Goal: Transaction & Acquisition: Download file/media

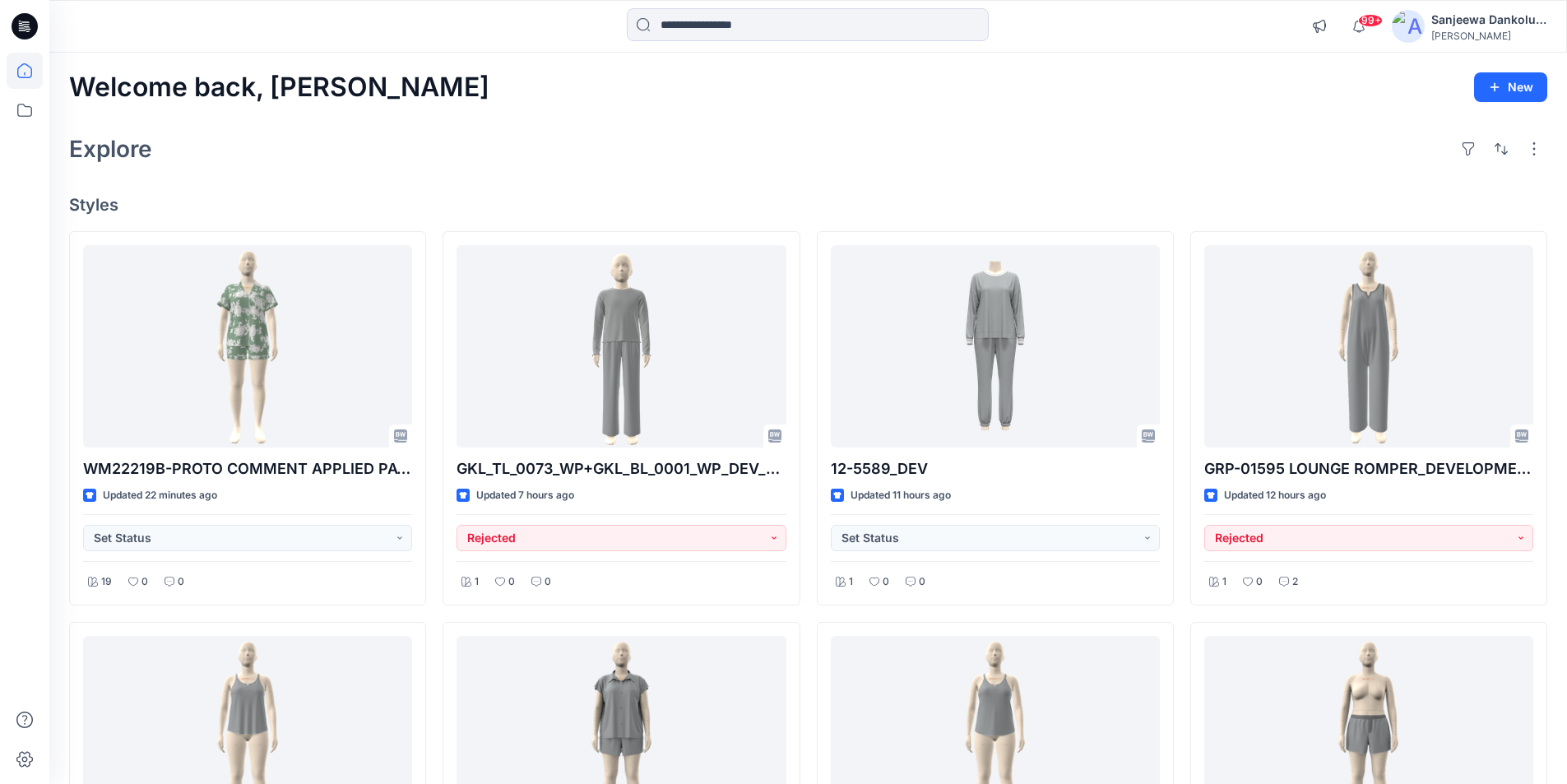
click at [22, 24] on icon at bounding box center [24, 26] width 26 height 26
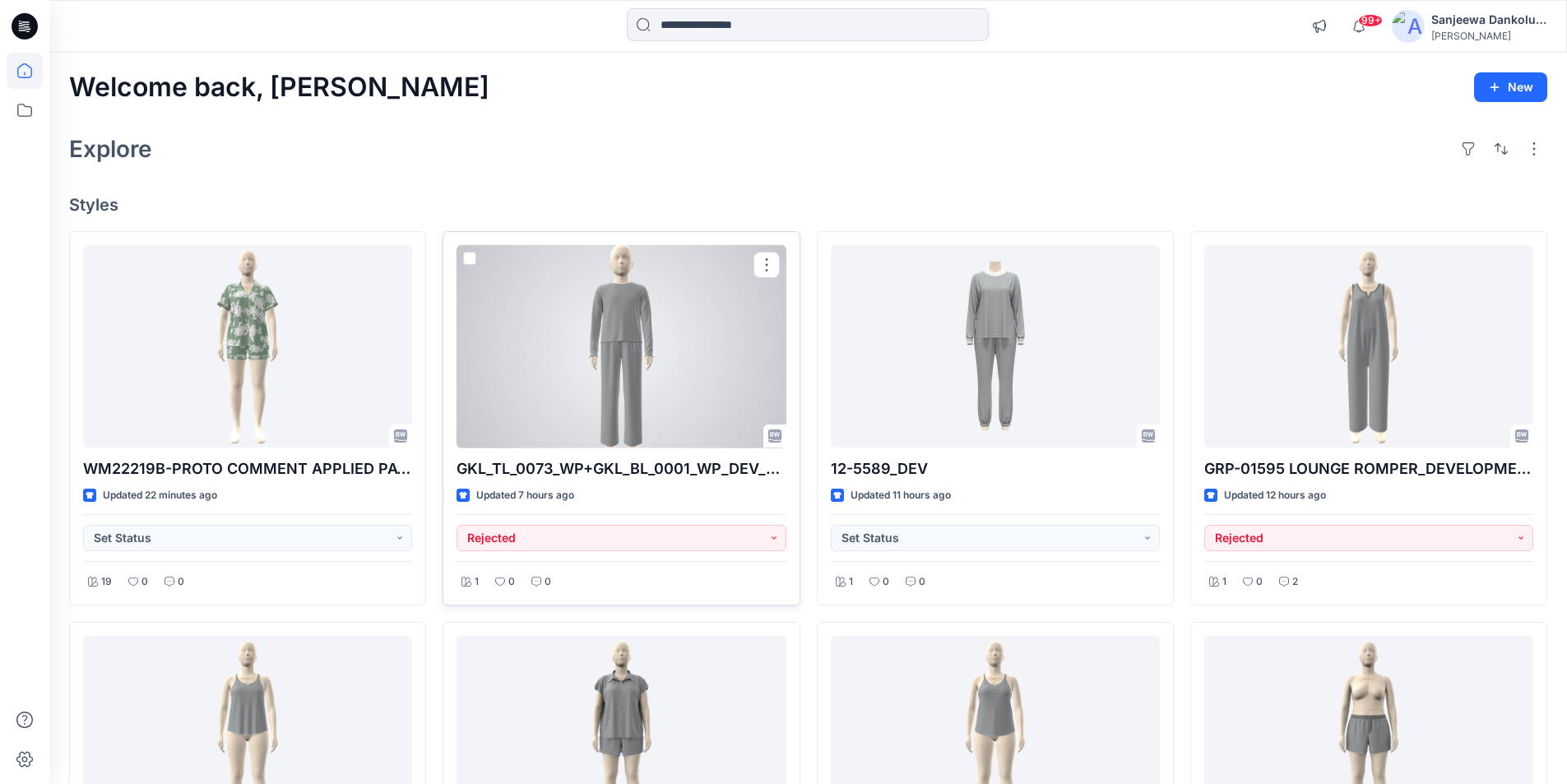
click at [656, 332] on div at bounding box center [621, 346] width 329 height 203
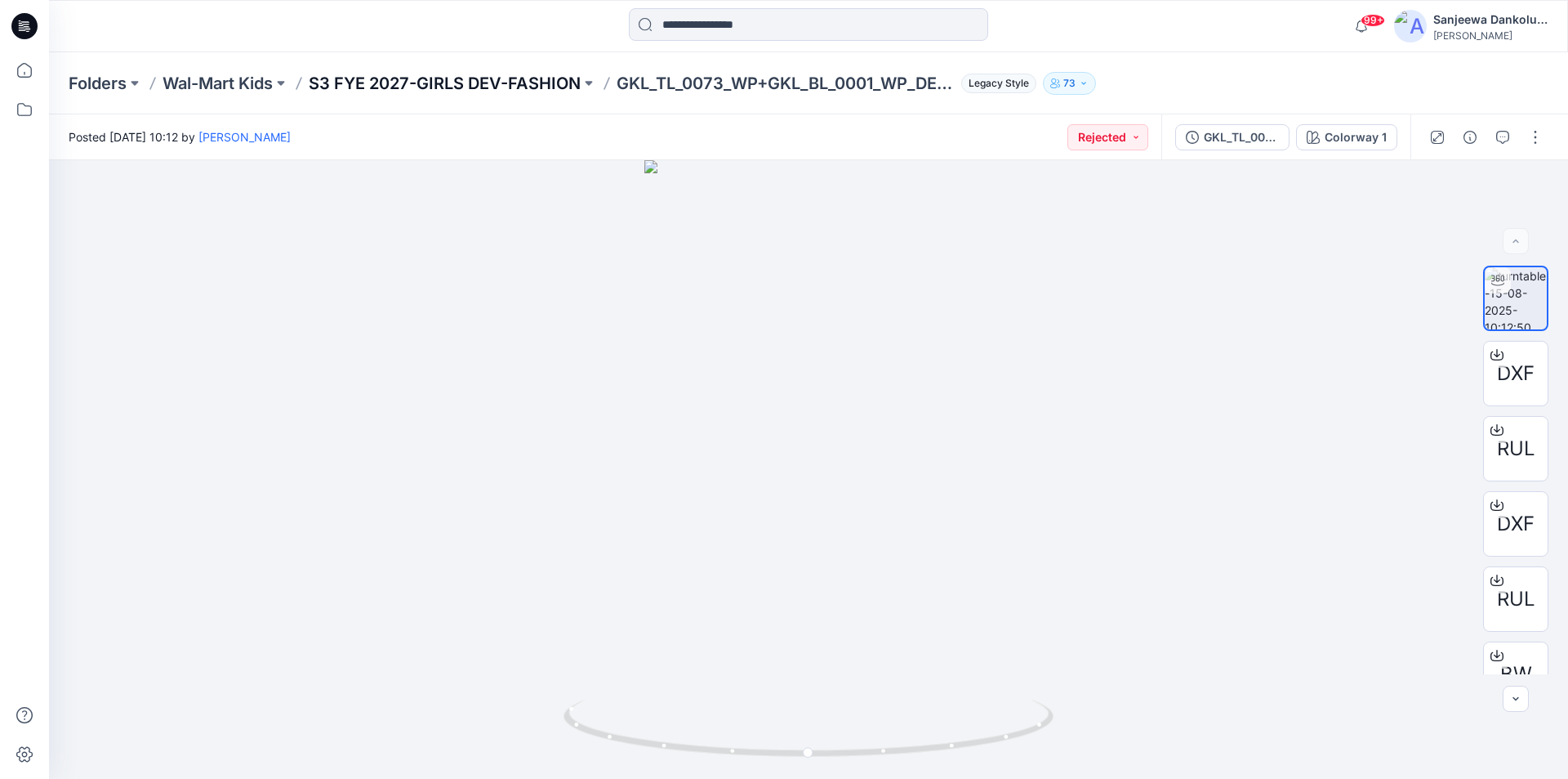
click at [442, 87] on p "S3 FYE 2027-GIRLS DEV-FASHION" at bounding box center [445, 82] width 272 height 22
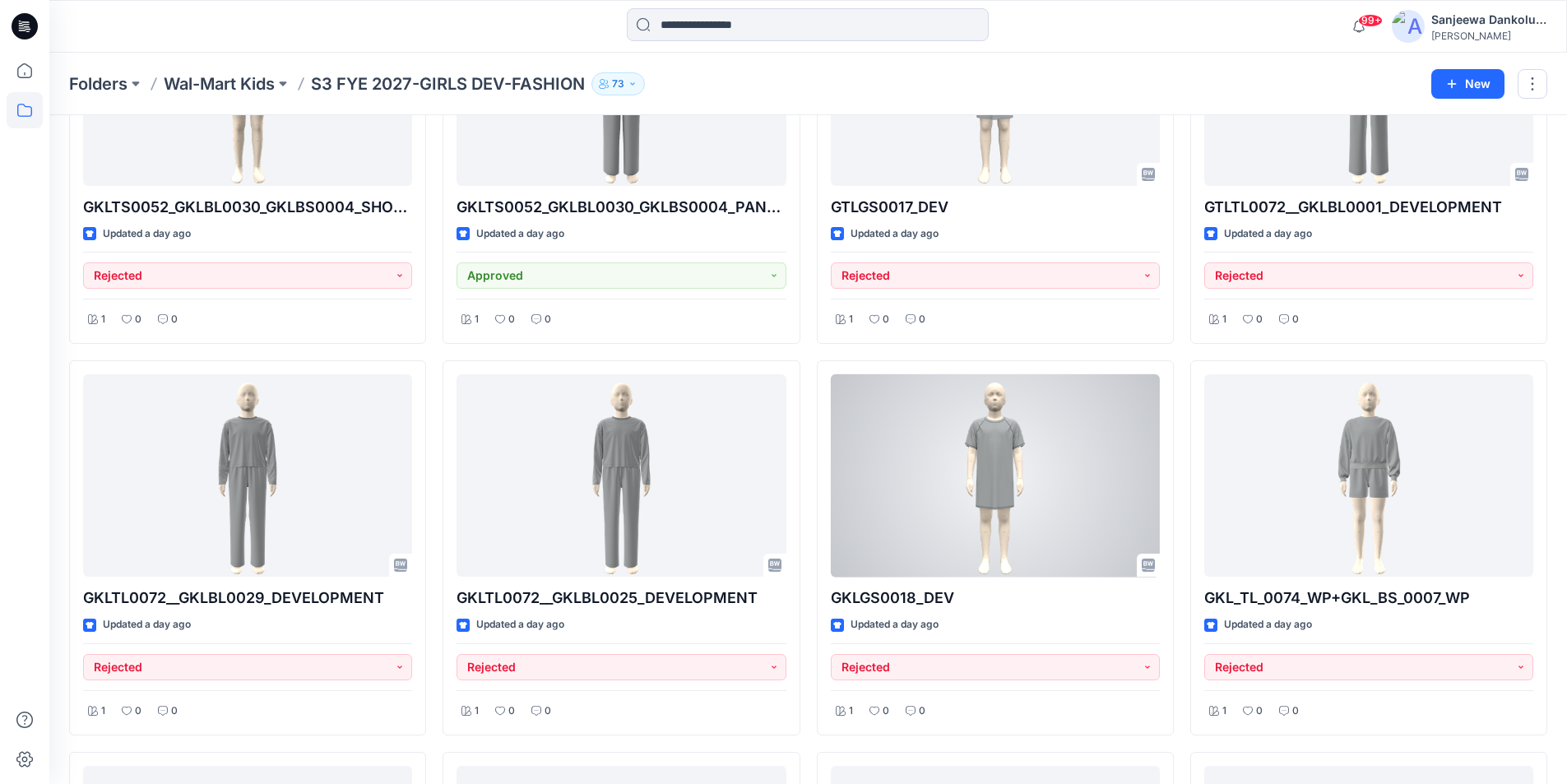
scroll to position [1788, 0]
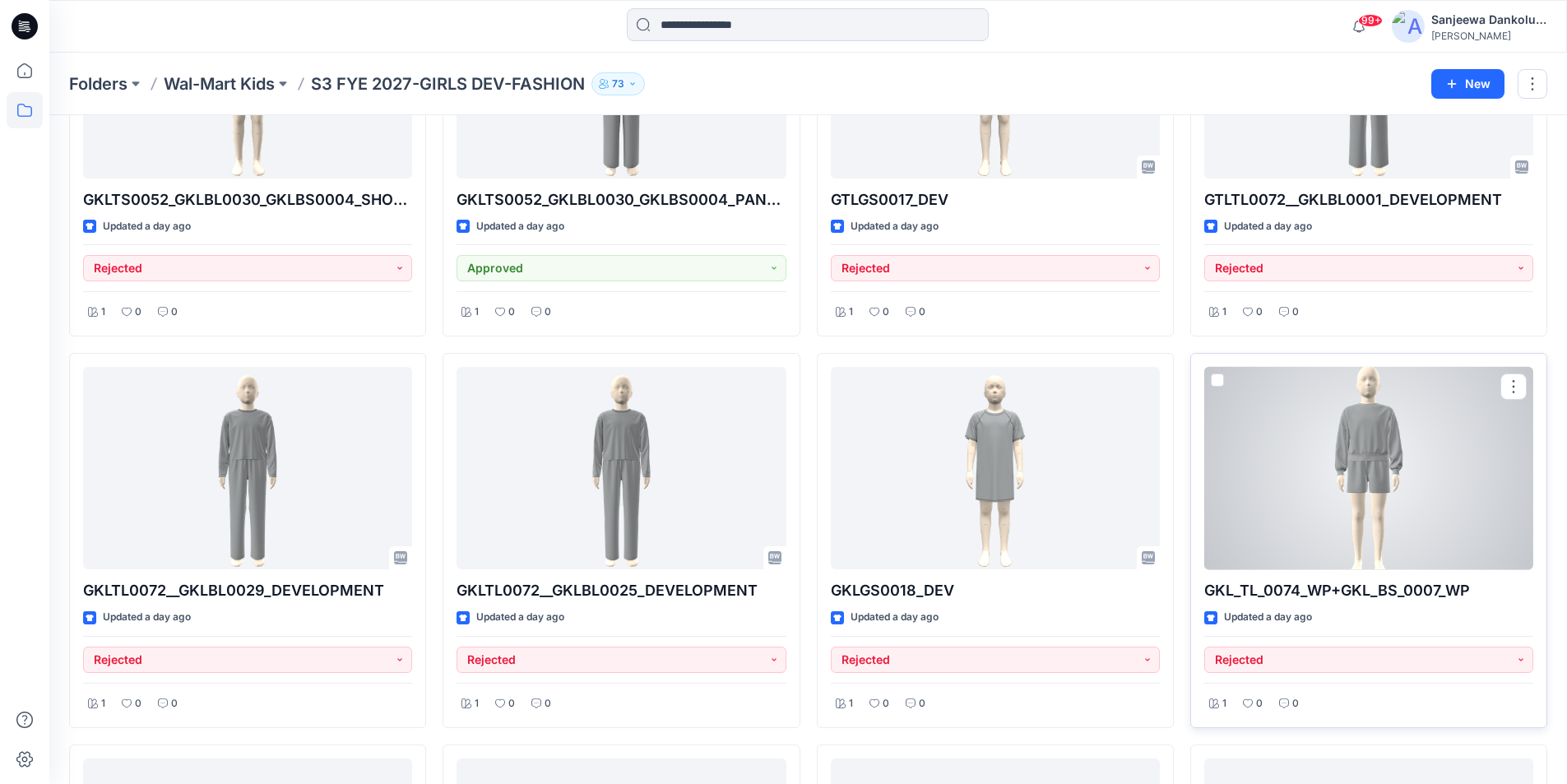
click at [1308, 485] on div at bounding box center [1369, 468] width 329 height 203
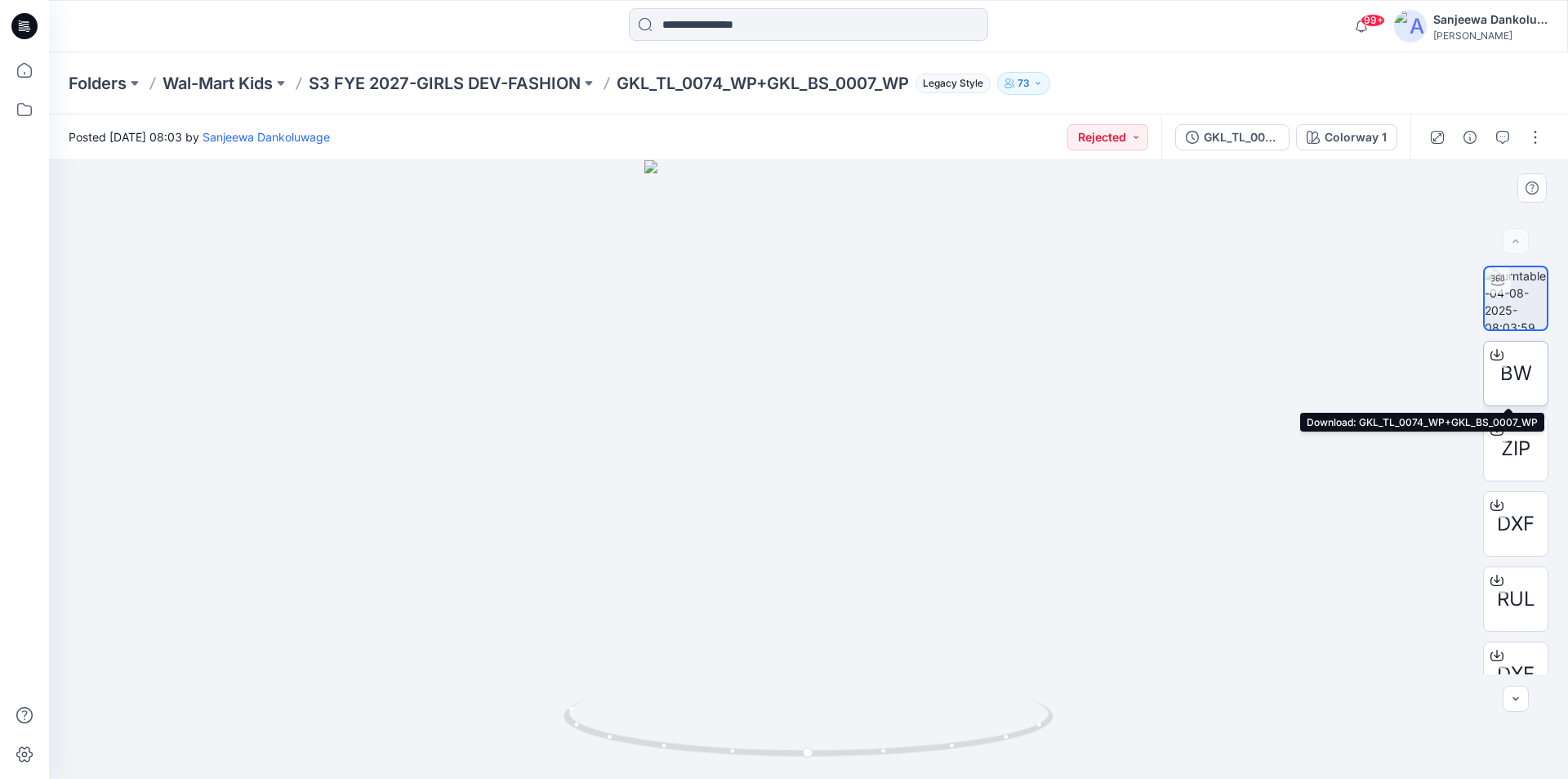
click at [1501, 376] on span "BW" at bounding box center [1516, 373] width 32 height 29
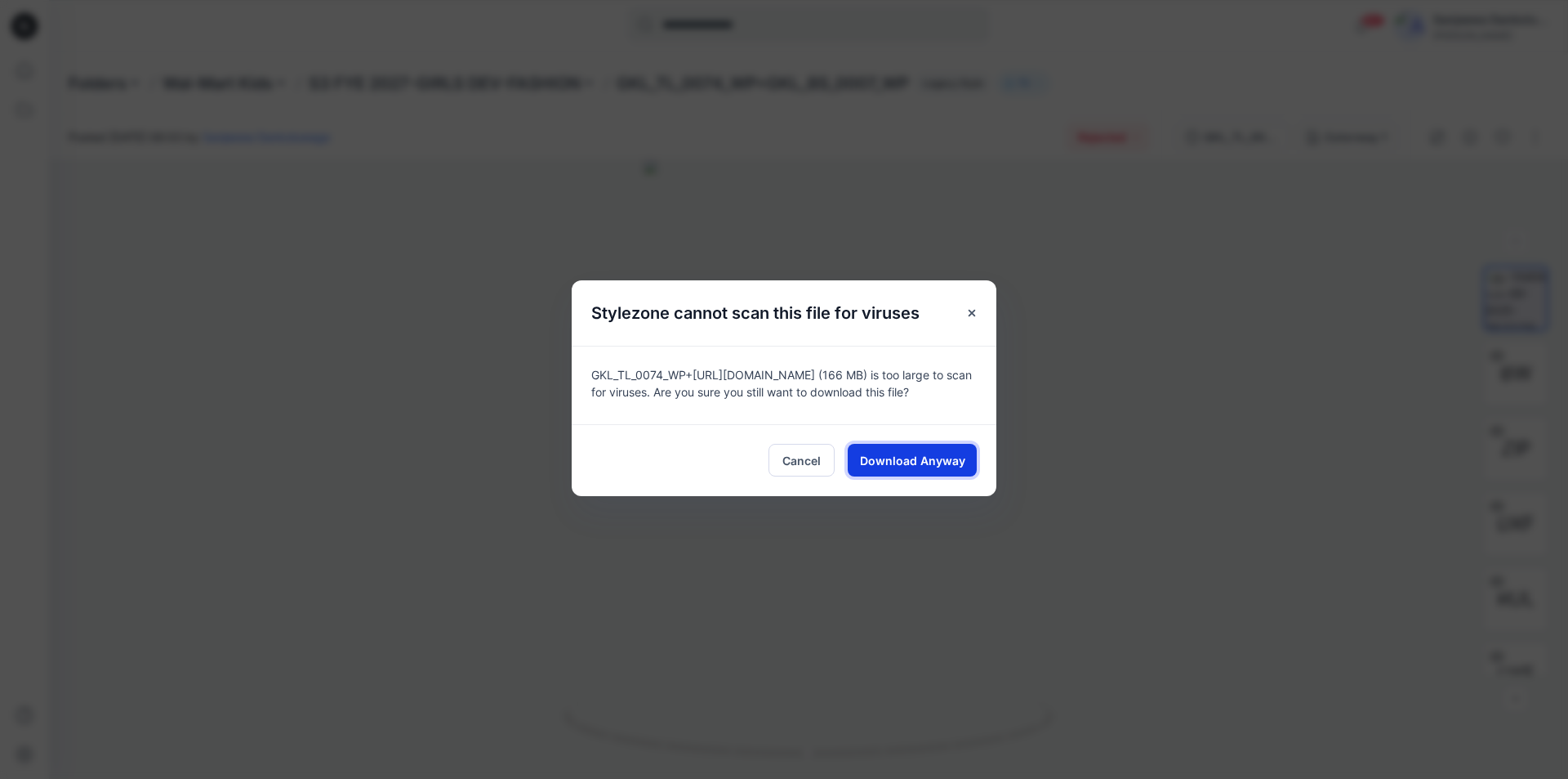
click at [902, 453] on span "Download Anyway" at bounding box center [913, 460] width 106 height 17
